Goal: Transaction & Acquisition: Purchase product/service

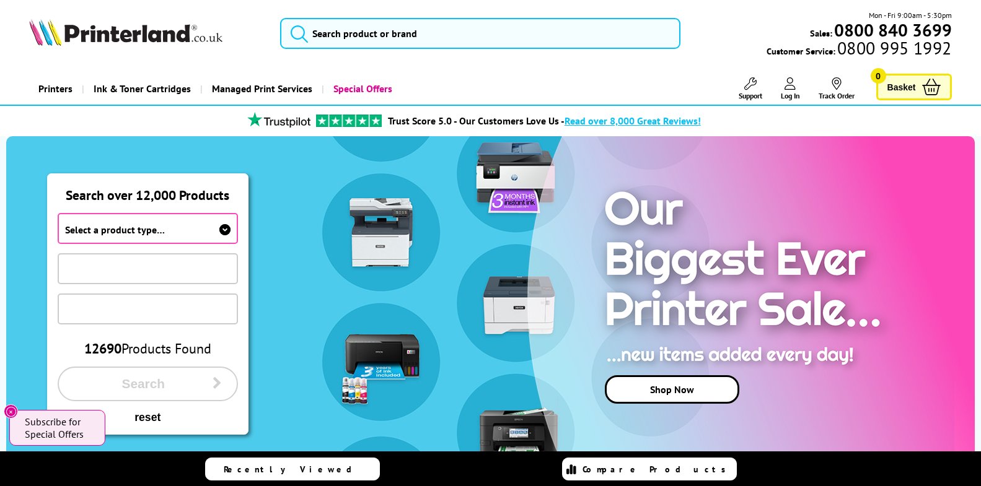
click at [156, 386] on span "Search" at bounding box center [143, 384] width 138 height 15
click at [134, 269] on span at bounding box center [148, 268] width 180 height 31
click at [156, 266] on span at bounding box center [148, 268] width 180 height 31
click at [663, 389] on link "Shop Now" at bounding box center [672, 390] width 134 height 29
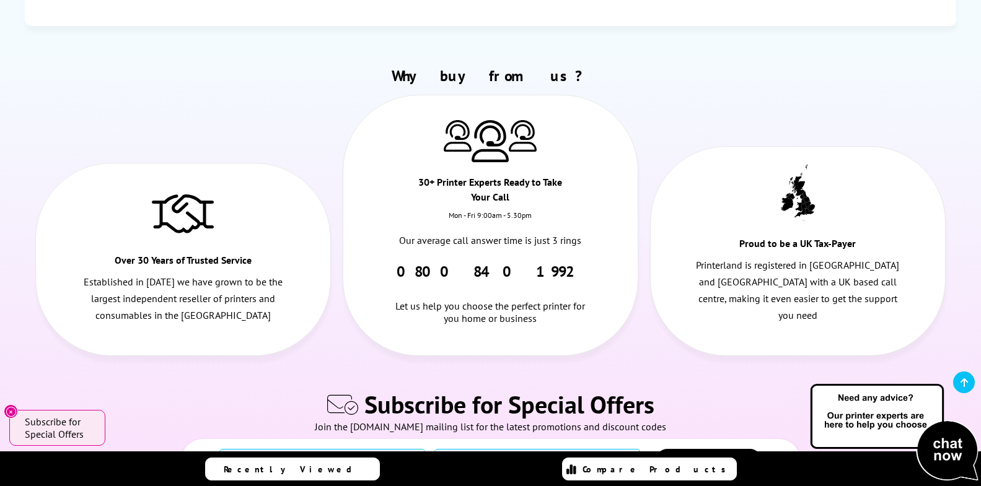
scroll to position [2045, 0]
